Goal: Task Accomplishment & Management: Manage account settings

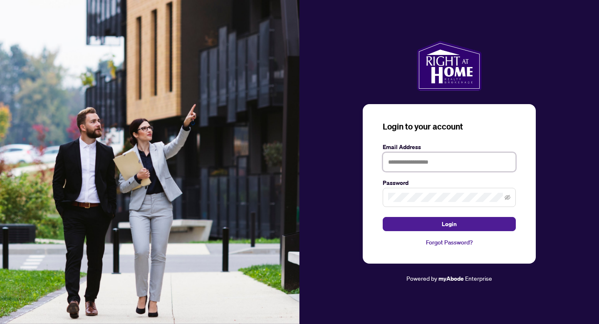
click at [448, 161] on input "text" at bounding box center [449, 161] width 133 height 19
type input "**********"
click at [383, 217] on button "Login" at bounding box center [449, 224] width 133 height 14
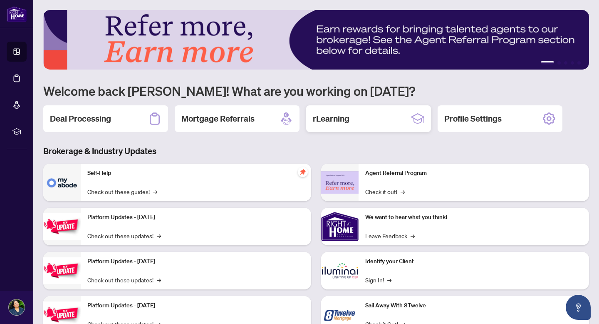
click at [338, 117] on h2 "rLearning" at bounding box center [331, 119] width 37 height 12
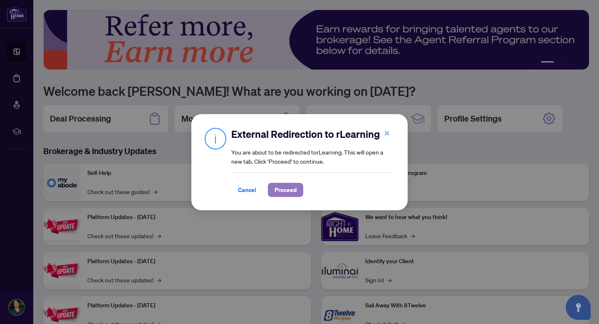
click at [288, 188] on span "Proceed" at bounding box center [286, 189] width 22 height 13
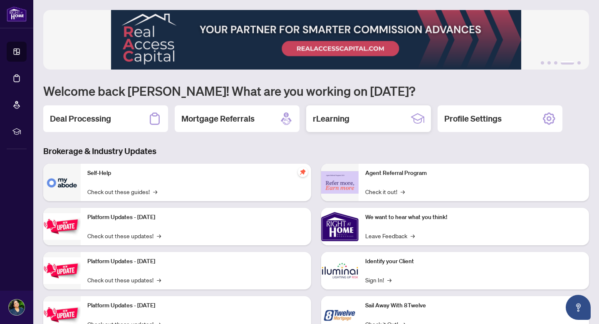
click at [370, 124] on div "rLearning" at bounding box center [368, 118] width 125 height 27
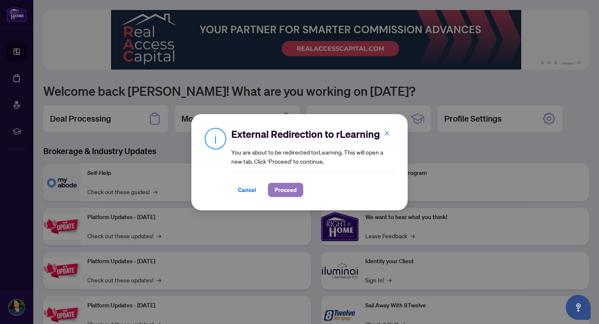
click at [286, 196] on button "Proceed" at bounding box center [285, 190] width 35 height 14
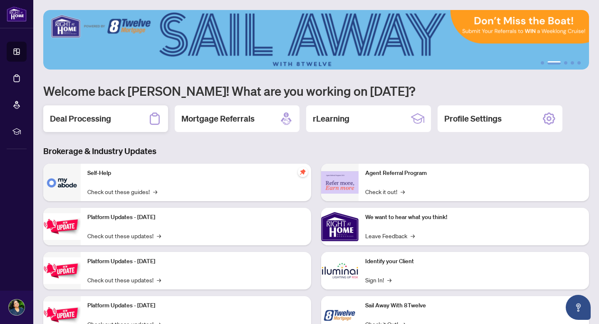
click at [110, 122] on h2 "Deal Processing" at bounding box center [80, 119] width 61 height 12
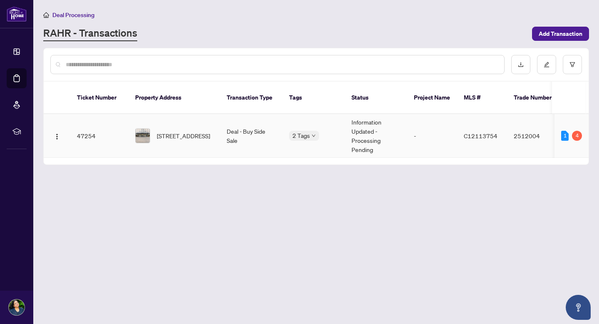
click at [144, 129] on img at bounding box center [143, 136] width 14 height 14
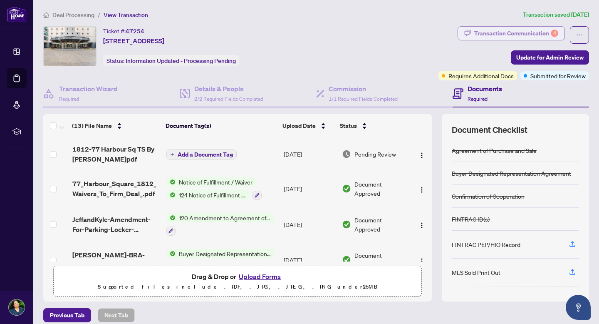
click at [530, 33] on div "Transaction Communication 4" at bounding box center [517, 33] width 84 height 13
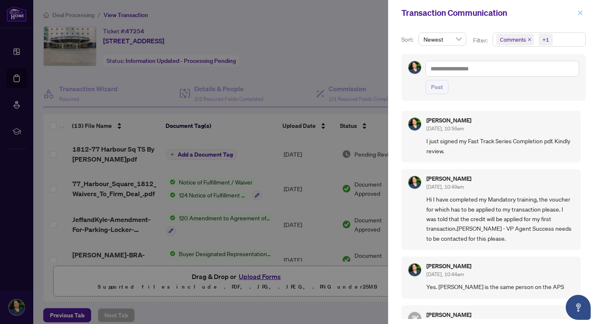
click at [581, 12] on icon "close" at bounding box center [581, 12] width 5 height 5
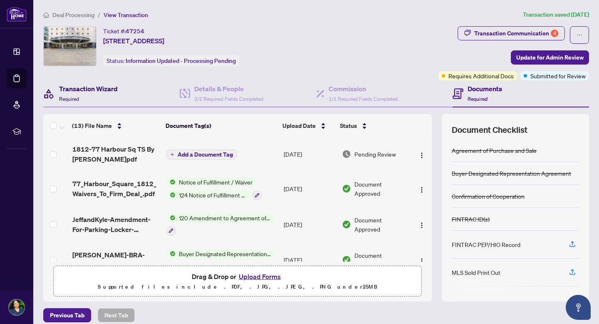
click at [98, 89] on h4 "Transaction Wizard" at bounding box center [88, 89] width 59 height 10
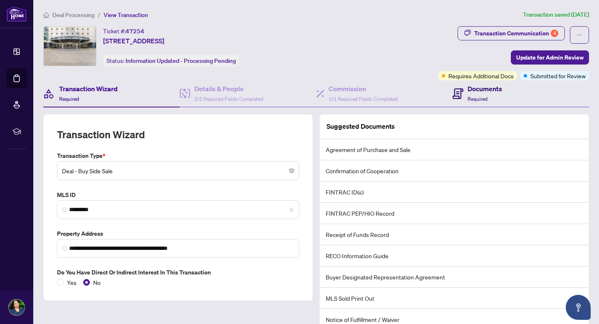
click at [487, 94] on div "Documents Required" at bounding box center [485, 94] width 35 height 20
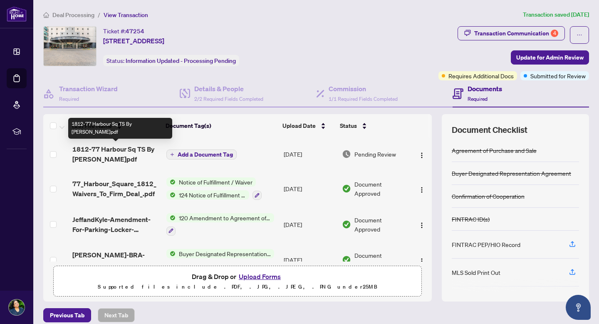
click at [94, 152] on span "1812-77 Harbour Sq TS By [PERSON_NAME]pdf" at bounding box center [115, 154] width 87 height 20
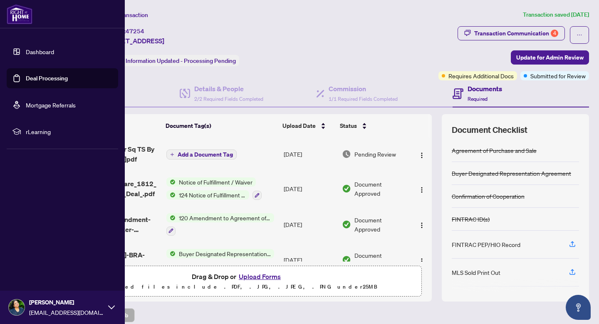
click at [112, 306] on icon at bounding box center [111, 307] width 7 height 7
click at [38, 256] on span "Logout" at bounding box center [33, 257] width 19 height 13
